Goal: Information Seeking & Learning: Check status

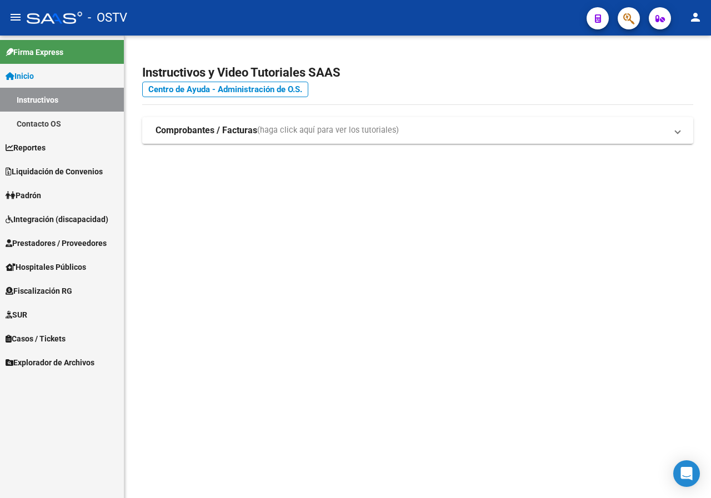
click at [51, 190] on link "Padrón" at bounding box center [62, 195] width 124 height 24
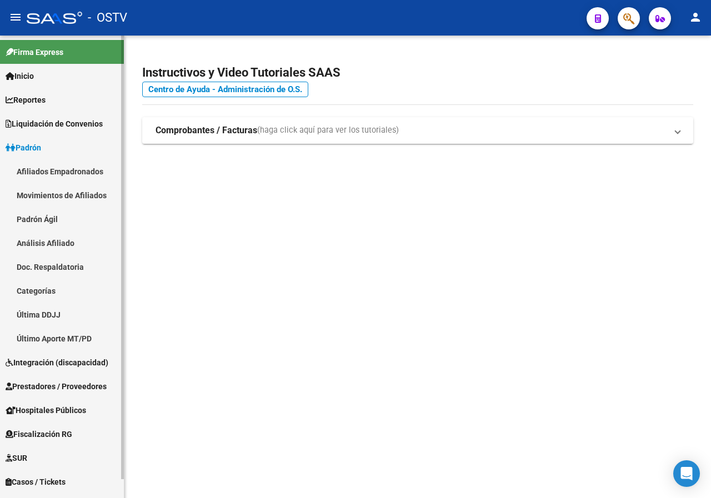
click at [44, 214] on link "Padrón Ágil" at bounding box center [62, 219] width 124 height 24
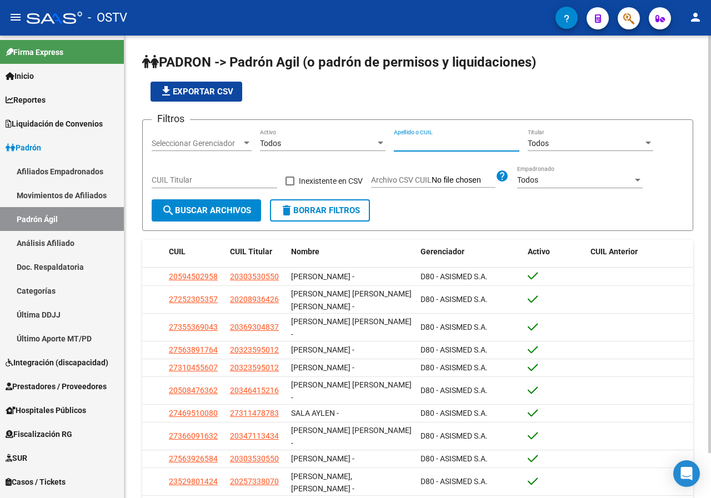
click at [459, 139] on input "Apellido o CUIL" at bounding box center [457, 143] width 126 height 9
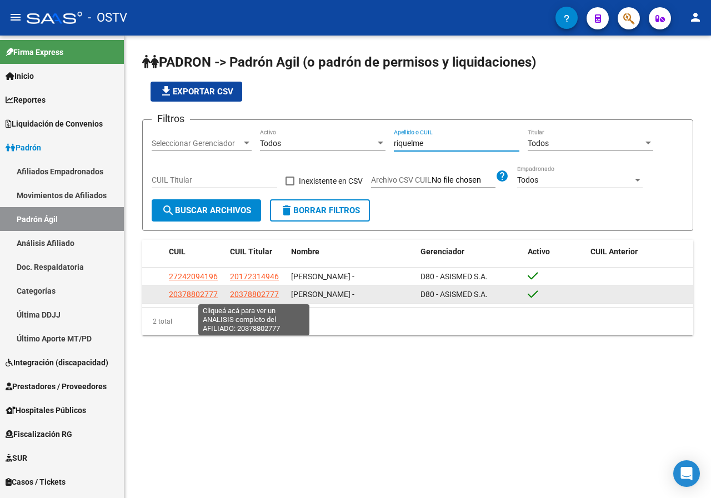
type input "riquelme"
click at [247, 295] on span "20378802777" at bounding box center [254, 294] width 49 height 9
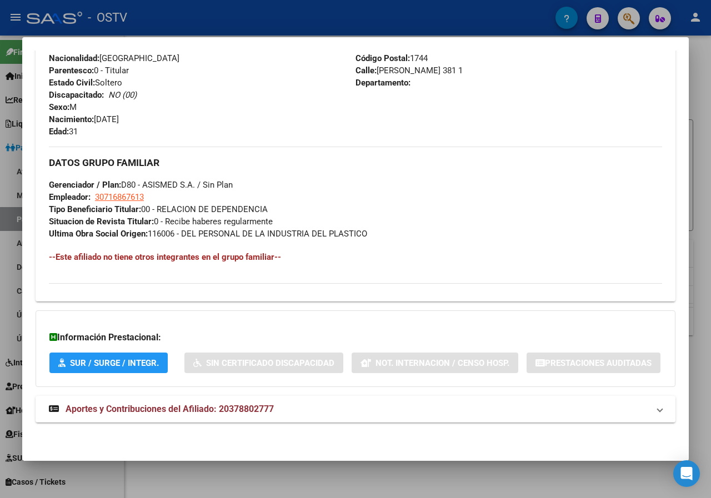
scroll to position [494, 0]
click at [223, 407] on span "Aportes y Contribuciones del Afiliado: 20378802777" at bounding box center [170, 409] width 208 height 11
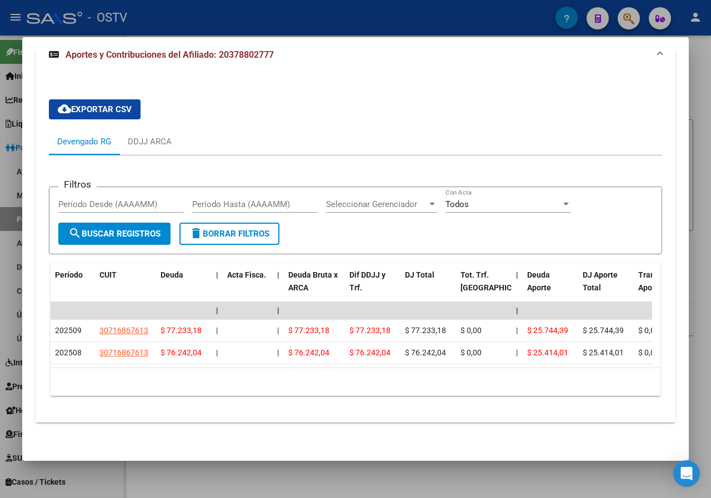
scroll to position [828, 0]
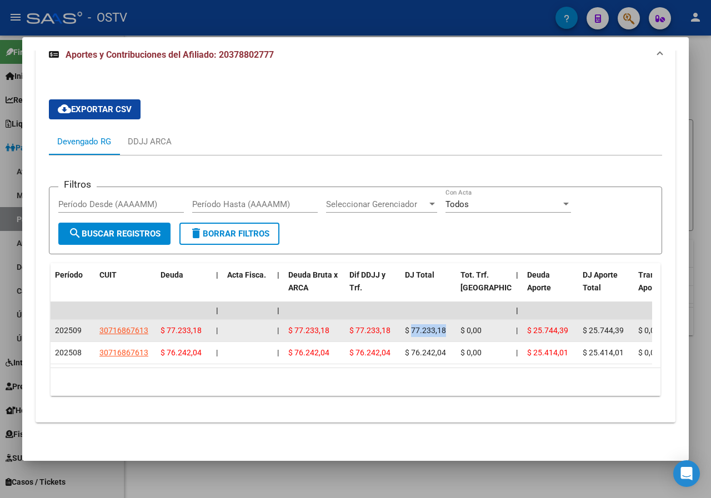
drag, startPoint x: 411, startPoint y: 357, endPoint x: 447, endPoint y: 359, distance: 35.6
click at [452, 342] on datatable-body-cell "$ 77.233,18" at bounding box center [429, 331] width 56 height 22
